Goal: Find specific page/section: Find specific page/section

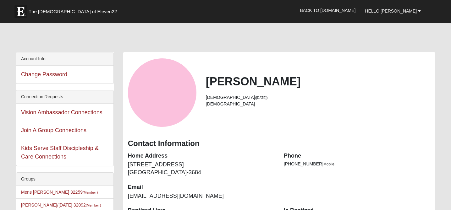
scroll to position [498, 0]
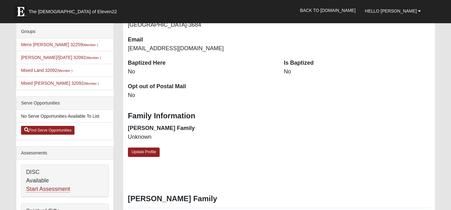
scroll to position [113, 0]
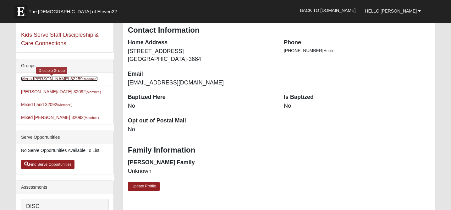
click at [83, 79] on small "(Member )" at bounding box center [90, 79] width 15 height 4
